Goal: Task Accomplishment & Management: Use online tool/utility

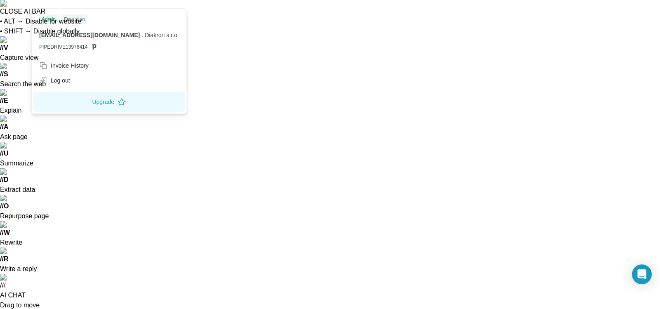
click at [76, 19] on div "Free plan" at bounding box center [74, 19] width 26 height 10
click at [53, 18] on div "Admin" at bounding box center [48, 19] width 19 height 10
click at [60, 79] on div "Log out" at bounding box center [54, 80] width 31 height 8
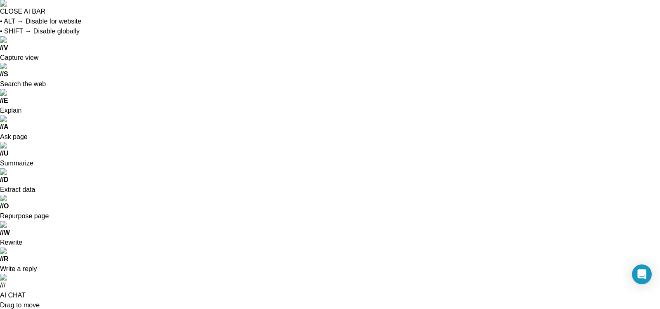
scroll to position [47, 0]
drag, startPoint x: 204, startPoint y: 190, endPoint x: 106, endPoint y: 157, distance: 103.7
